Goal: Answer question/provide support

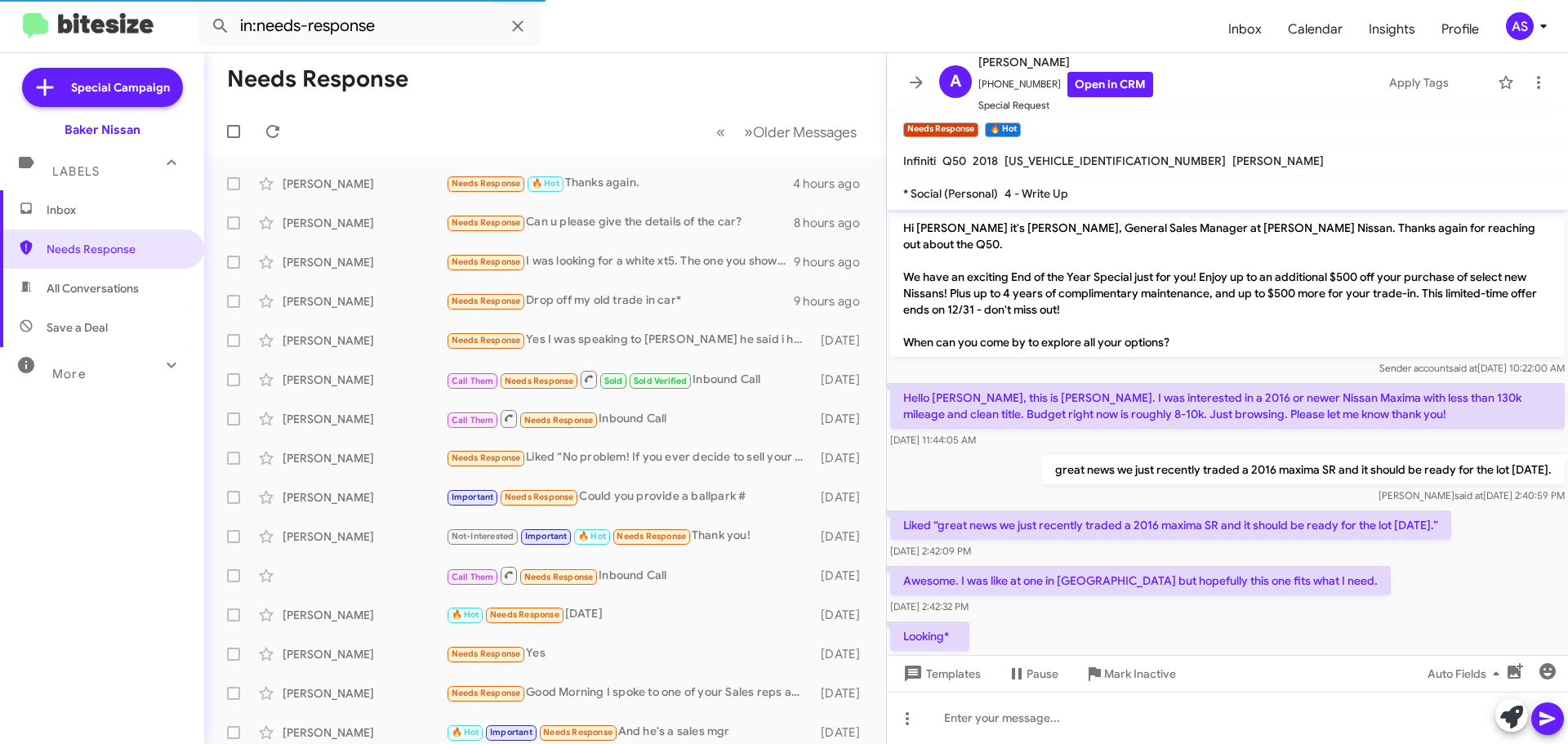
scroll to position [54, 0]
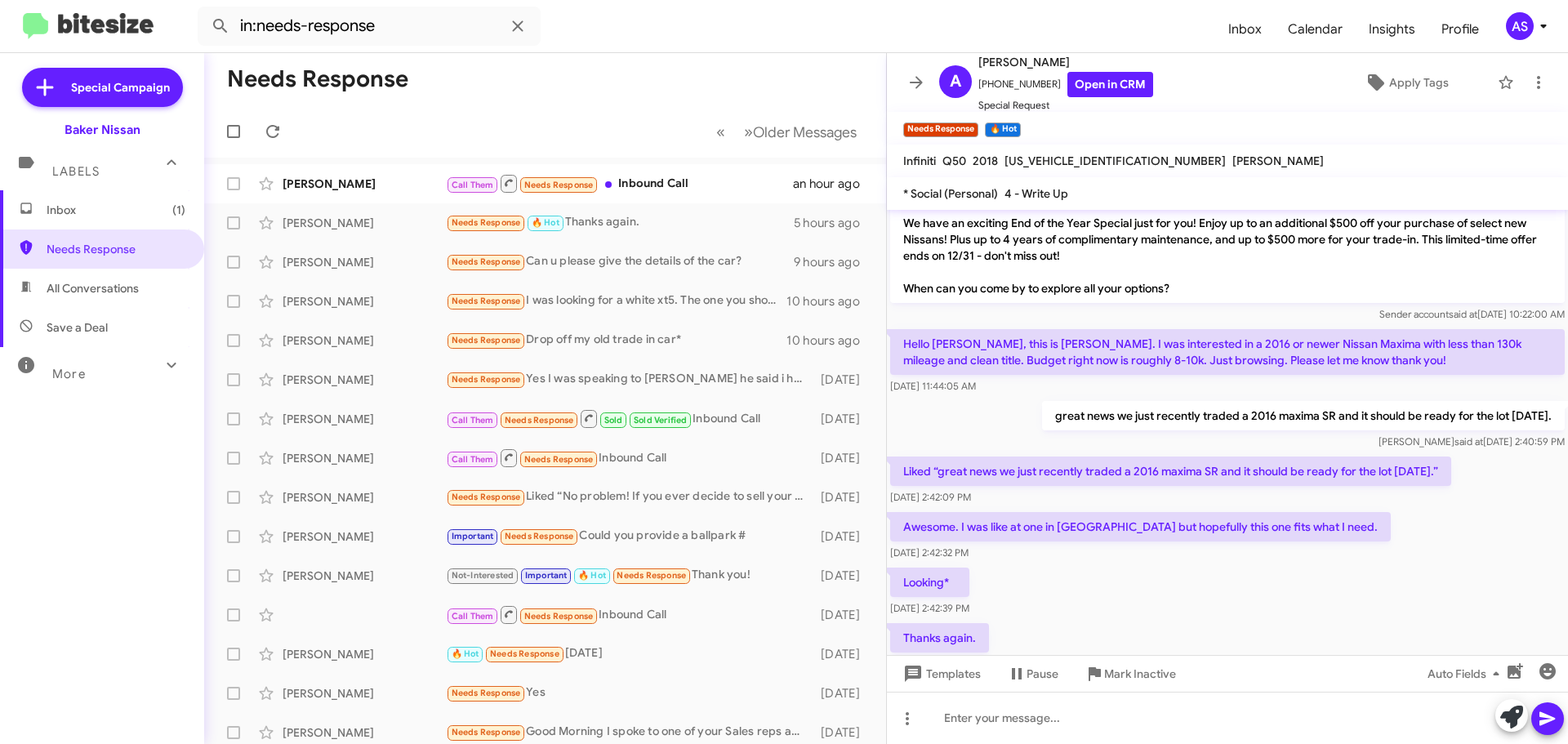
drag, startPoint x: 23, startPoint y: 503, endPoint x: 117, endPoint y: 480, distance: 96.8
click at [23, 503] on div "Inbox (1) Needs Response All Conversations Save a Deal More Important 🔥 Hot App…" at bounding box center [102, 414] width 204 height 447
